Goal: Check status: Check status

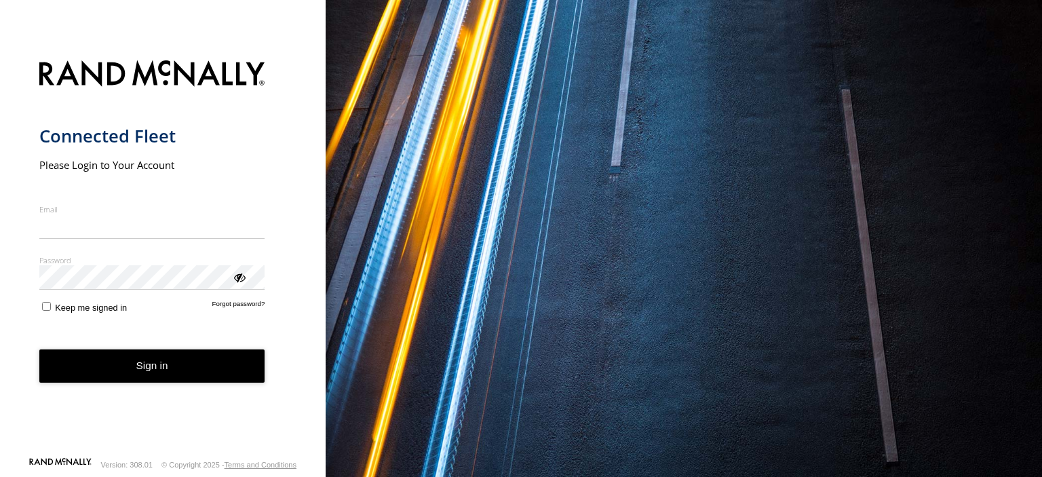
type input "**********"
click at [165, 379] on button "Sign in" at bounding box center [152, 365] width 226 height 33
click at [133, 357] on button "Sign in" at bounding box center [152, 365] width 226 height 33
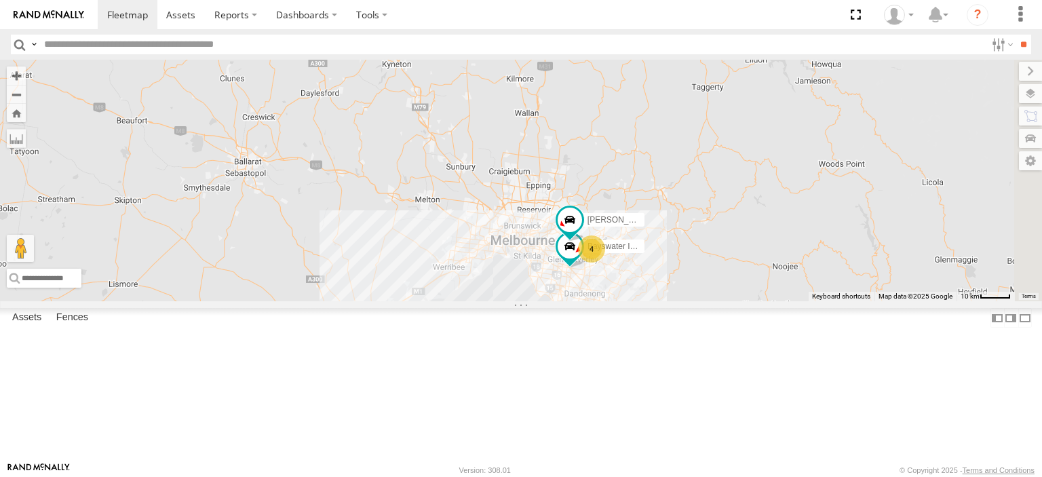
drag, startPoint x: 823, startPoint y: 351, endPoint x: 768, endPoint y: 278, distance: 91.6
click at [768, 278] on div "4 Bayswater Isuzu FRR [PERSON_NAME]" at bounding box center [521, 180] width 1042 height 241
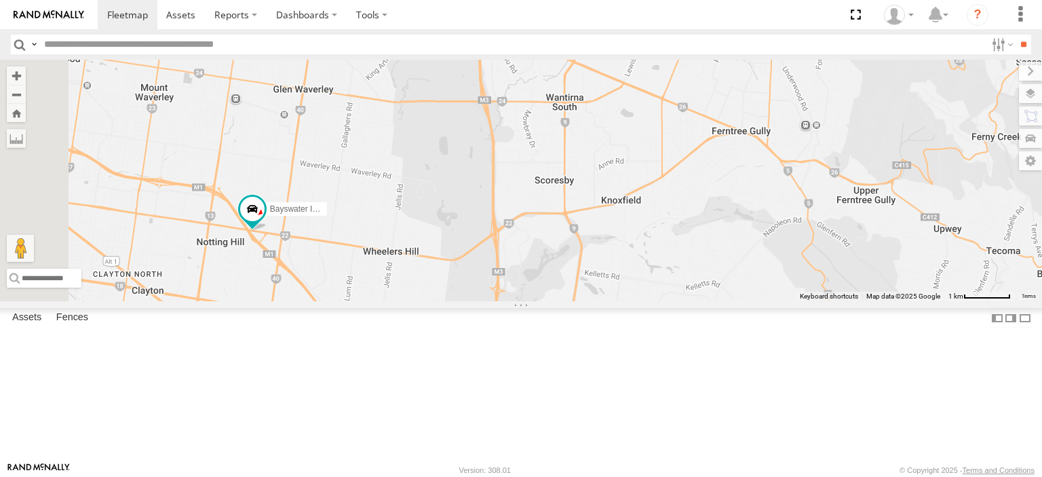
drag, startPoint x: 451, startPoint y: 333, endPoint x: 522, endPoint y: 328, distance: 70.7
click at [522, 301] on div "Bayswater Isuzu FRR [PERSON_NAME] LDV T60Max" at bounding box center [521, 180] width 1042 height 241
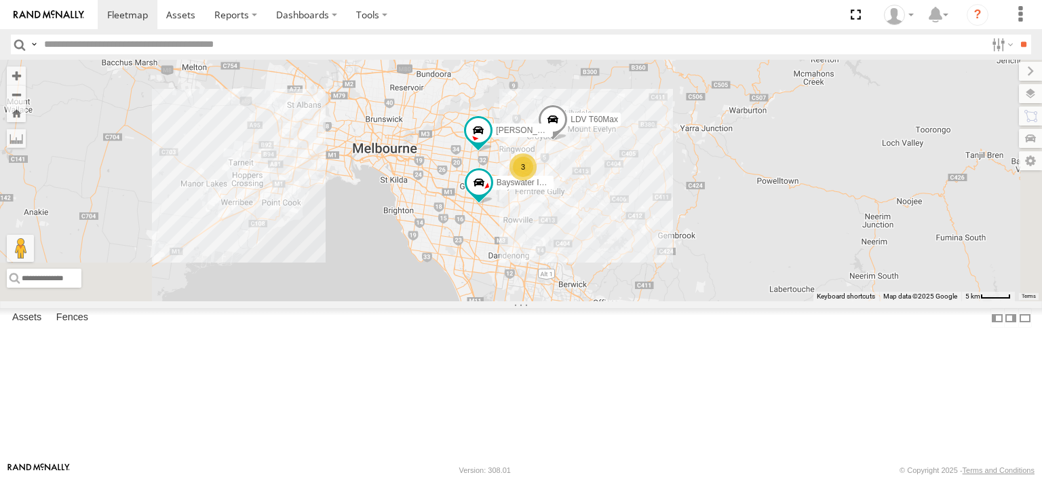
drag, startPoint x: 768, startPoint y: 311, endPoint x: 564, endPoint y: 97, distance: 295.6
click at [564, 97] on div "Bayswater Isuzu FRR [PERSON_NAME] BMW 3 LDV T60Max" at bounding box center [521, 180] width 1042 height 241
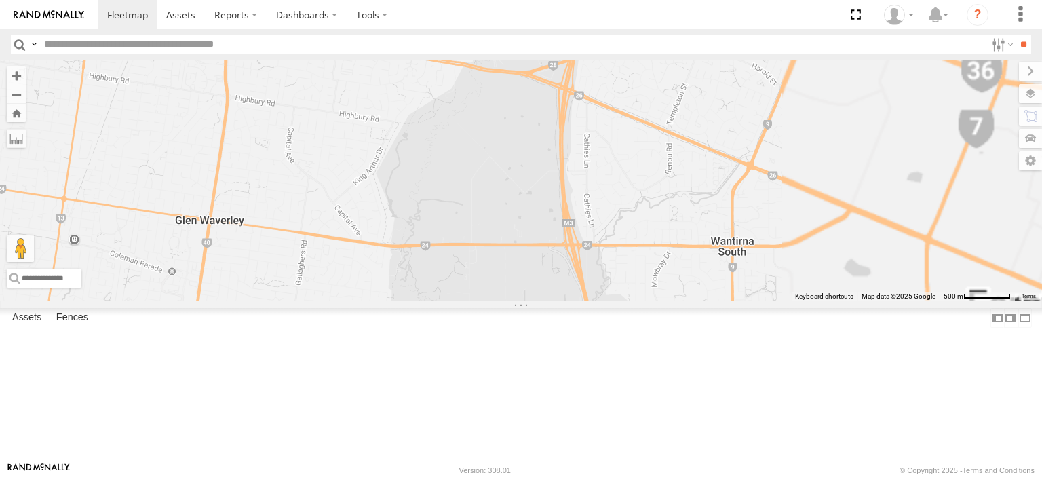
drag, startPoint x: 794, startPoint y: 168, endPoint x: 532, endPoint y: 348, distance: 318.0
click at [528, 301] on div "[PERSON_NAME]" at bounding box center [521, 180] width 1042 height 241
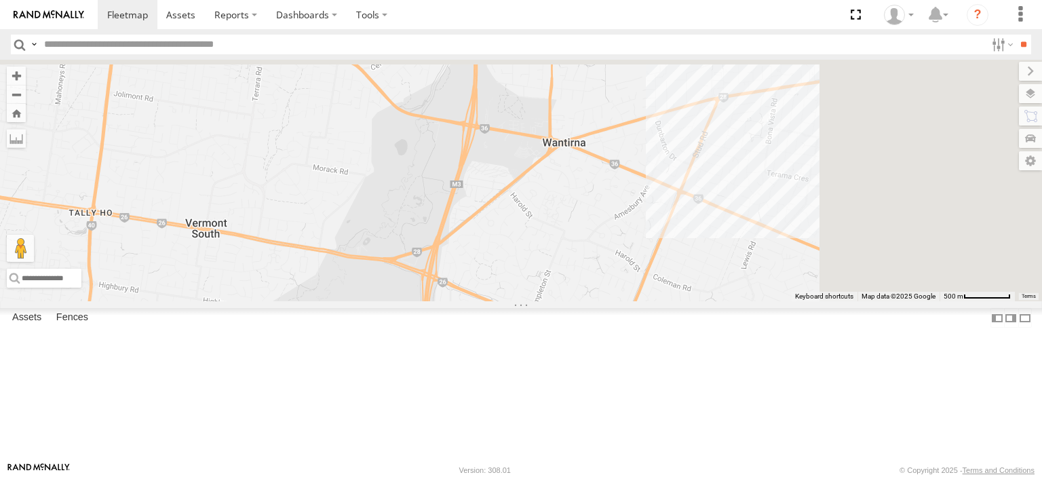
drag, startPoint x: 791, startPoint y: 197, endPoint x: 700, endPoint y: 381, distance: 204.5
click at [700, 301] on div "[PERSON_NAME]" at bounding box center [521, 180] width 1042 height 241
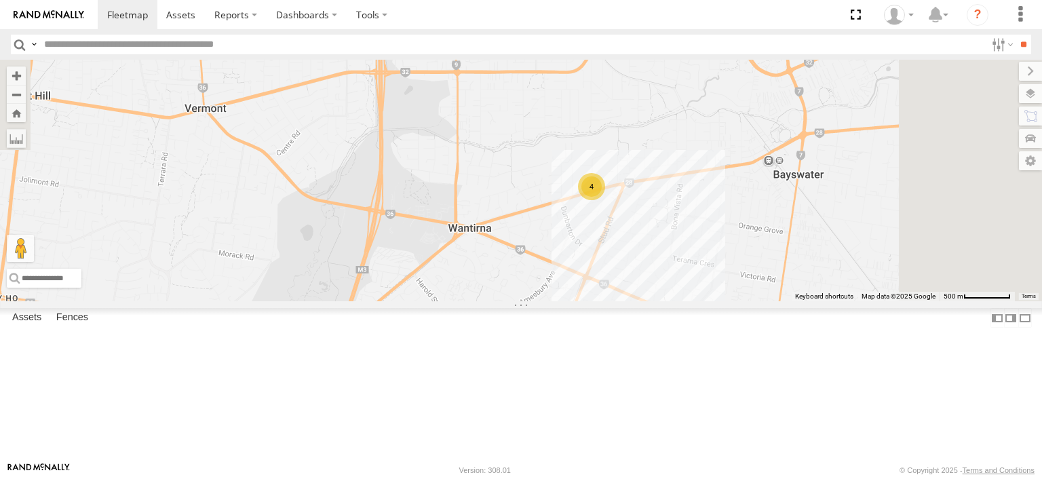
drag, startPoint x: 740, startPoint y: 271, endPoint x: 726, endPoint y: 273, distance: 14.5
click at [726, 273] on div "[PERSON_NAME] BMW 4" at bounding box center [521, 180] width 1042 height 241
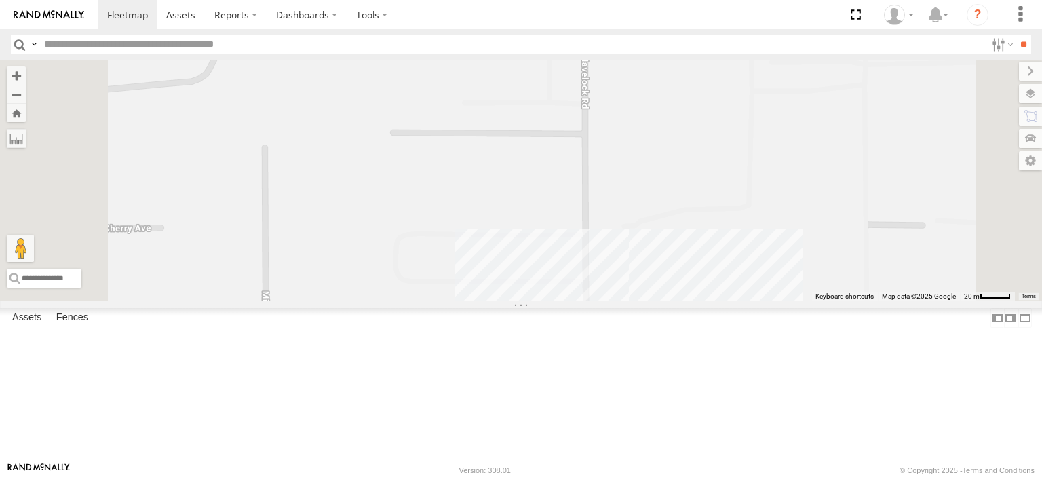
drag, startPoint x: 815, startPoint y: 349, endPoint x: 804, endPoint y: 96, distance: 252.6
click at [804, 96] on div "[PERSON_NAME]" at bounding box center [521, 180] width 1042 height 241
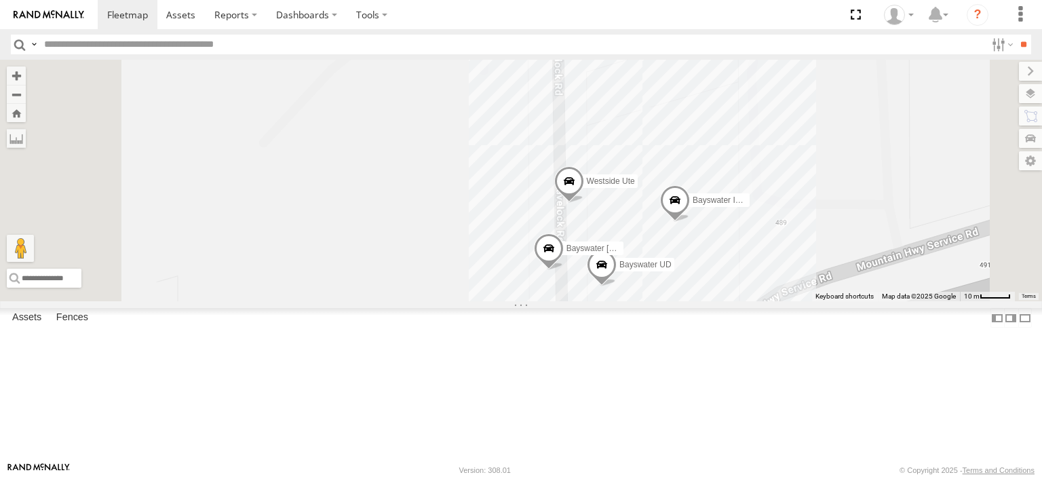
drag, startPoint x: 796, startPoint y: 217, endPoint x: 797, endPoint y: 70, distance: 147.2
click at [797, 70] on div "[PERSON_NAME] Bayswater [PERSON_NAME] Westside [GEOGRAPHIC_DATA] UD Bayswater I…" at bounding box center [521, 180] width 1042 height 241
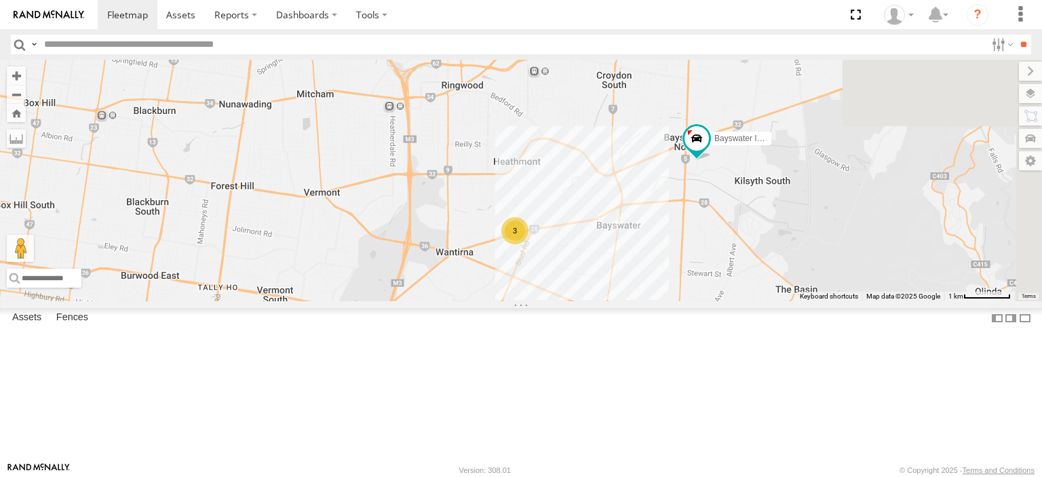
drag, startPoint x: 872, startPoint y: 290, endPoint x: 755, endPoint y: 328, distance: 122.5
click at [755, 301] on div "3 Bayswater Isuzu FRR LDV T60Max" at bounding box center [521, 180] width 1042 height 241
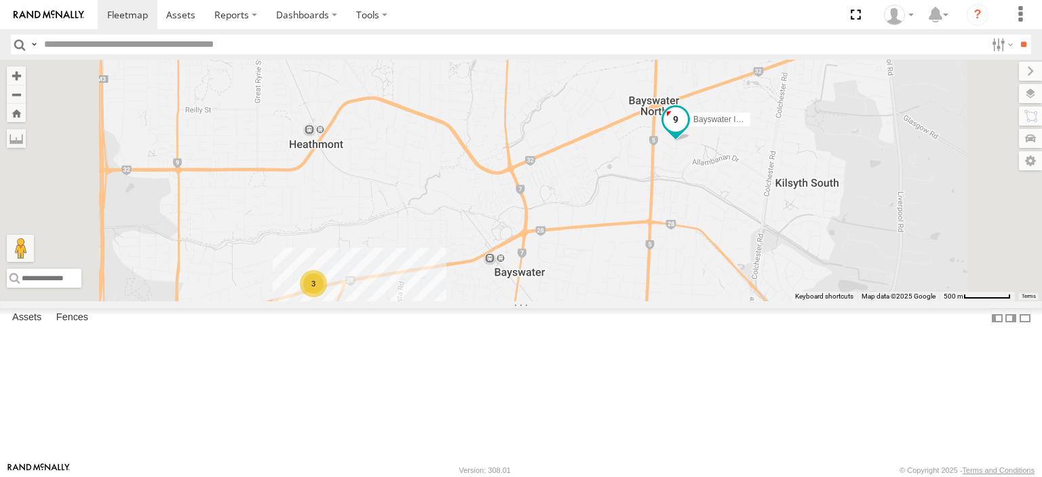
click at [688, 132] on span at bounding box center [675, 119] width 24 height 24
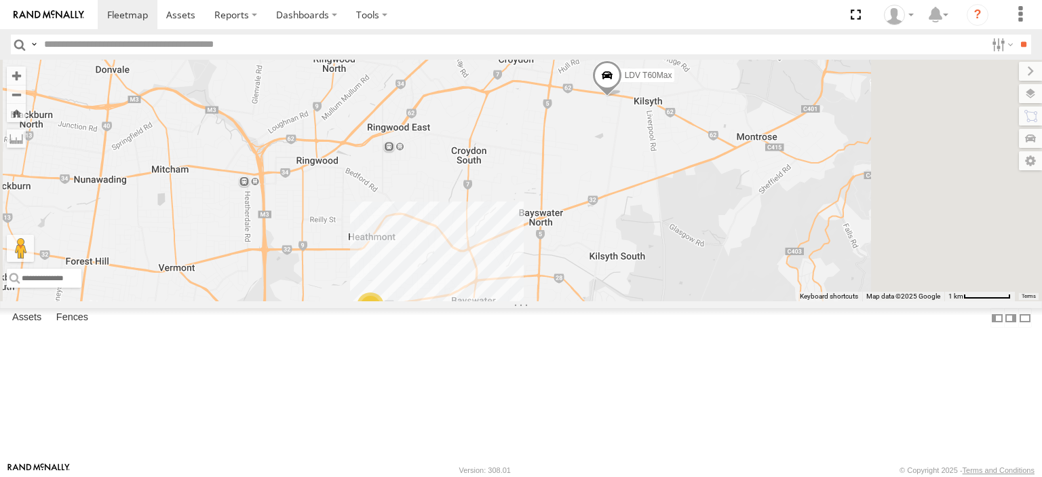
drag, startPoint x: 618, startPoint y: 197, endPoint x: 608, endPoint y: 317, distance: 120.5
click at [608, 301] on div "LDV T60Max 3" at bounding box center [521, 180] width 1042 height 241
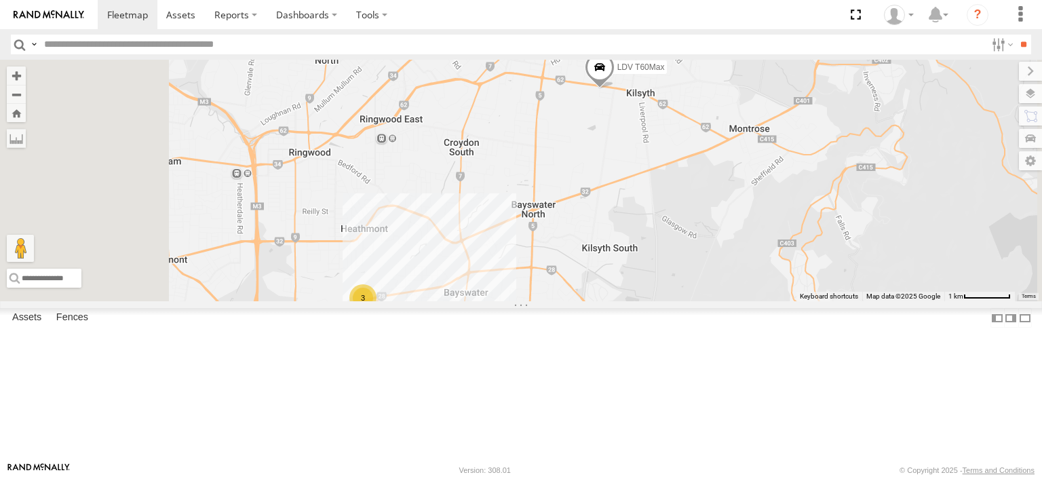
drag, startPoint x: 765, startPoint y: 339, endPoint x: 770, endPoint y: 252, distance: 87.0
click at [770, 252] on div "LDV T60Max 3" at bounding box center [521, 180] width 1042 height 241
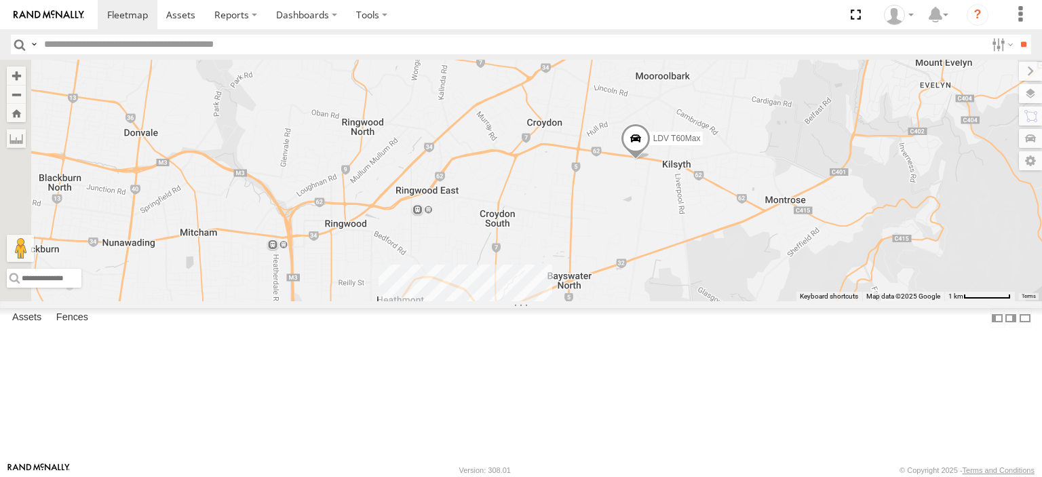
drag, startPoint x: 699, startPoint y: 309, endPoint x: 744, endPoint y: 470, distance: 167.5
click at [744, 471] on body at bounding box center [521, 238] width 1042 height 477
